Goal: Check status

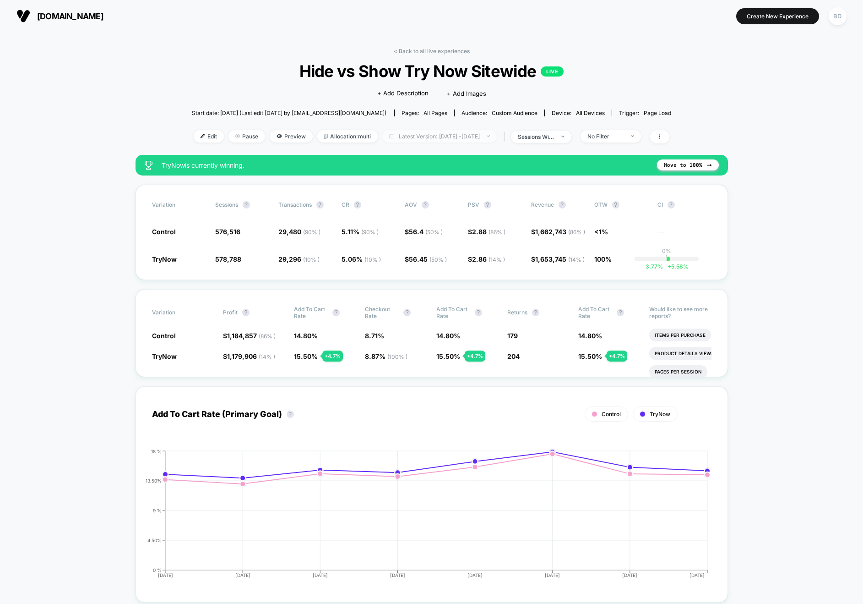
click at [464, 139] on span "Latest Version: Oct 14, 2025 - Oct 14, 2025" at bounding box center [439, 136] width 115 height 12
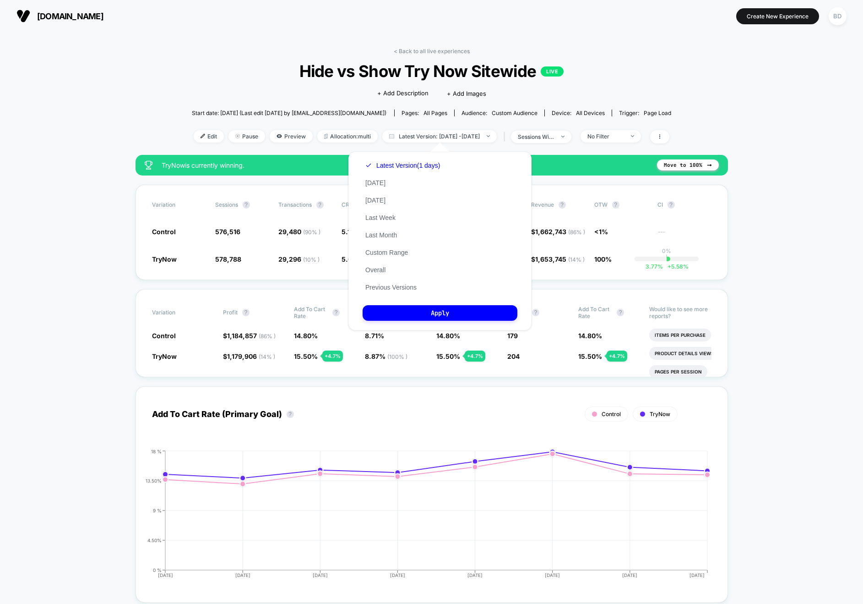
click at [387, 256] on div "Latest Version (1 days) Today Yesterday Last Week Last Month Custom Range Overa…" at bounding box center [403, 226] width 80 height 139
click at [389, 250] on button "Custom Range" at bounding box center [387, 252] width 48 height 8
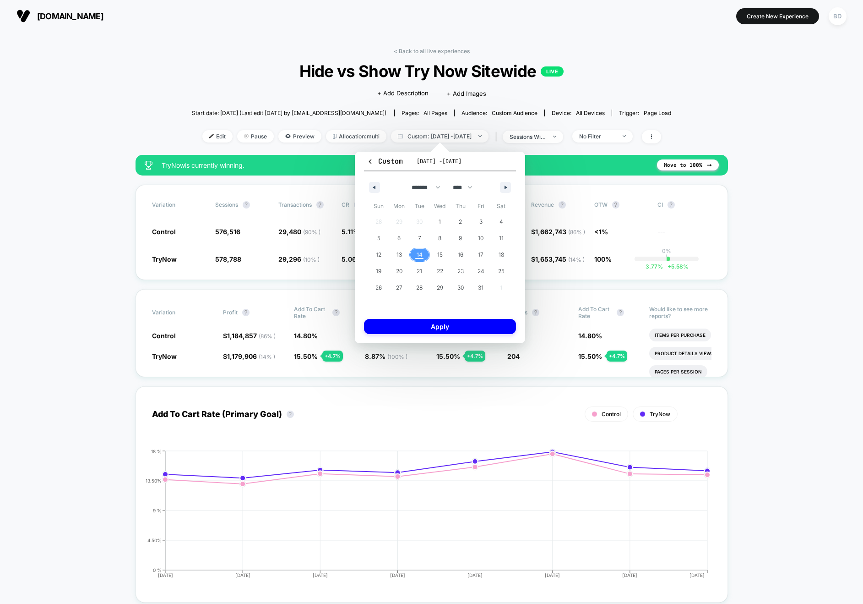
click at [413, 253] on span "14" at bounding box center [419, 255] width 21 height 12
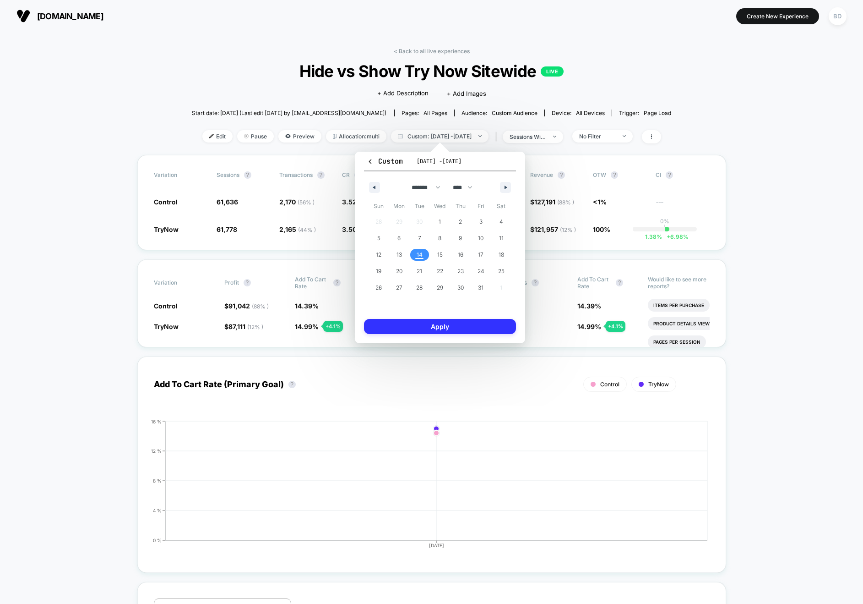
click at [440, 328] on button "Apply" at bounding box center [440, 326] width 152 height 15
